Goal: Go to known website: Access a specific website the user already knows

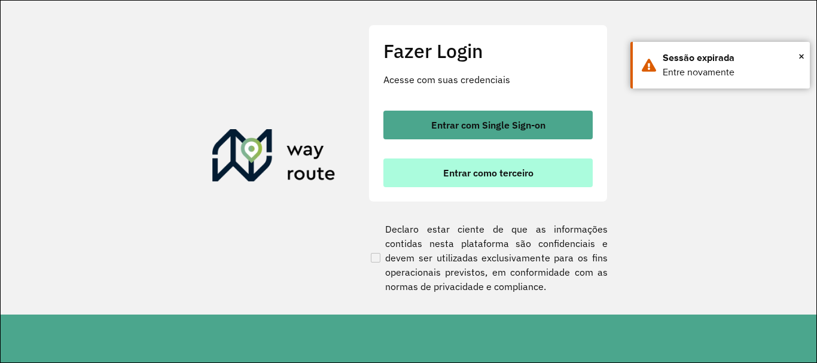
click at [535, 178] on button "Entrar como terceiro" at bounding box center [487, 172] width 209 height 29
